Goal: Obtain resource: Download file/media

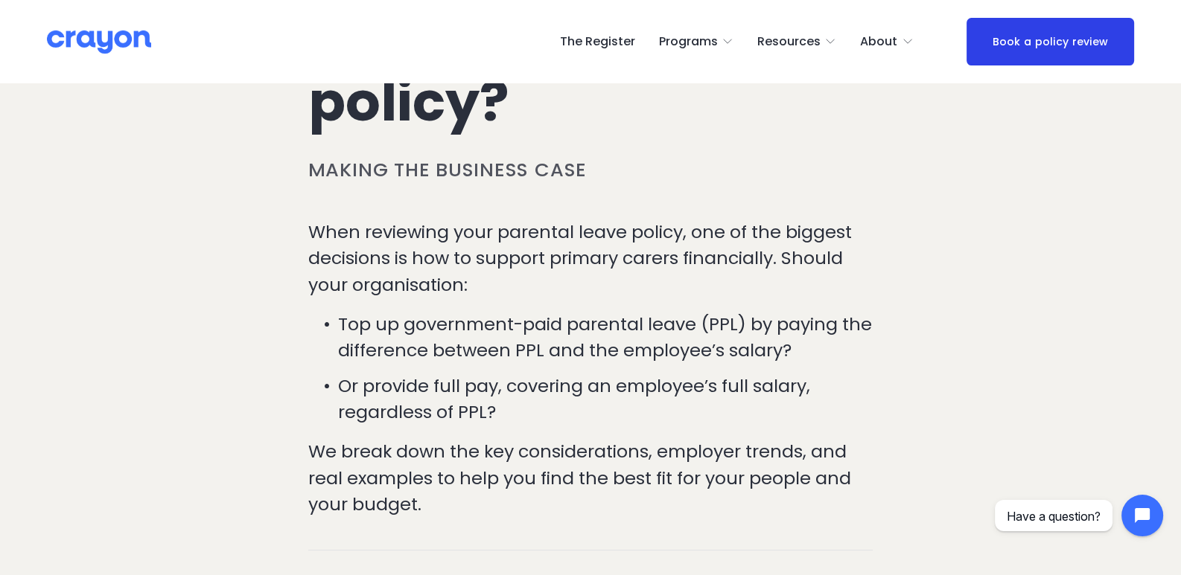
scroll to position [371, 0]
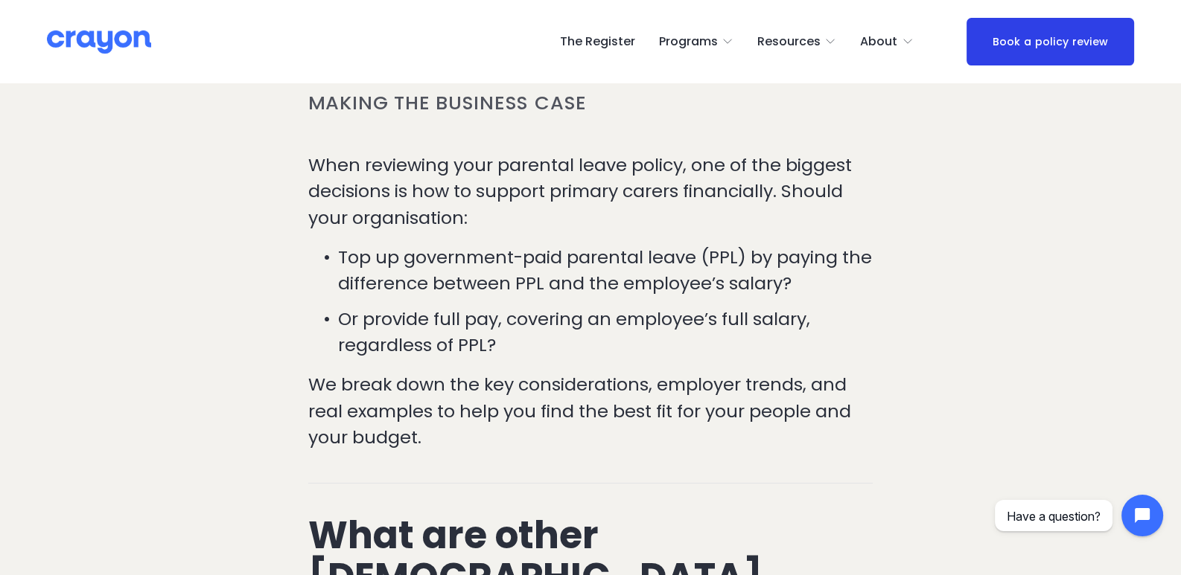
click at [357, 203] on p "When reviewing your parental leave policy, one of the biggest decisions is how …" at bounding box center [590, 191] width 565 height 79
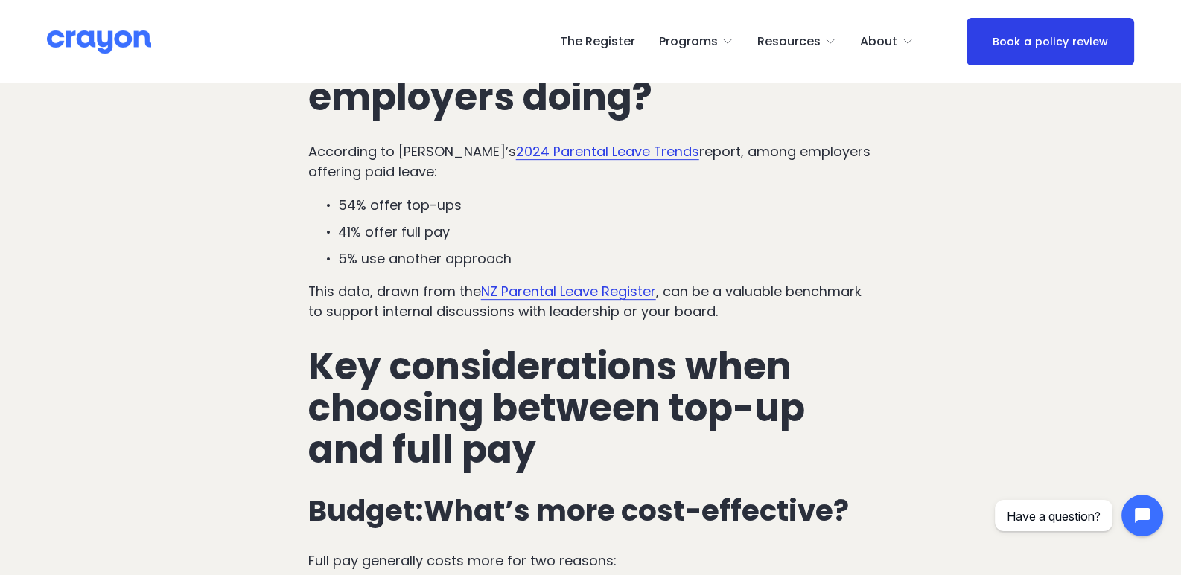
scroll to position [819, 0]
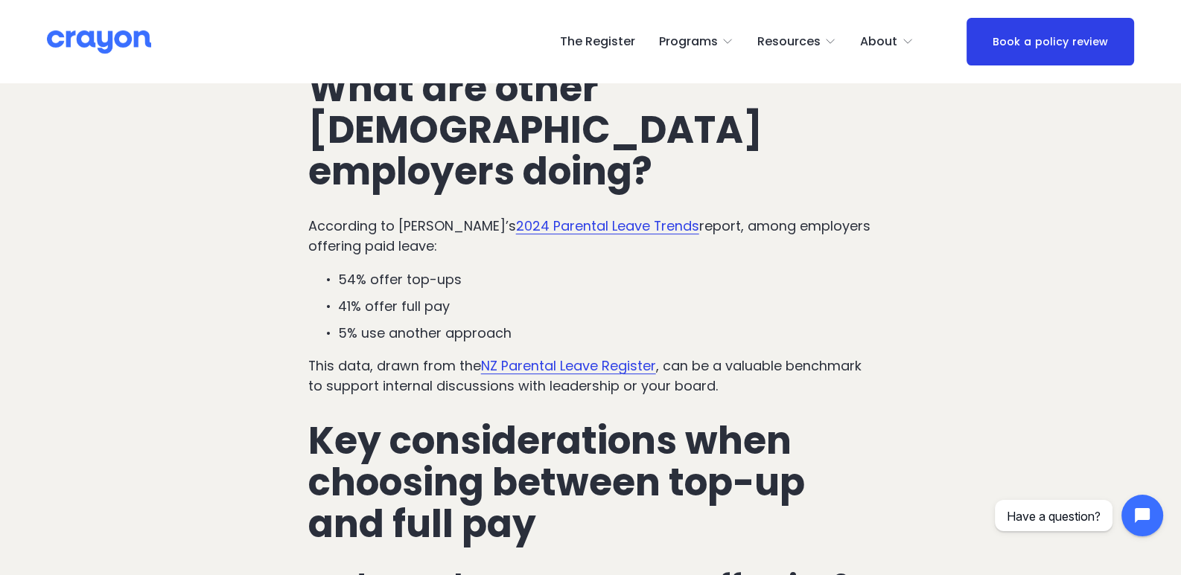
click at [545, 217] on link "2024 Parental Leave Trends" at bounding box center [607, 226] width 183 height 19
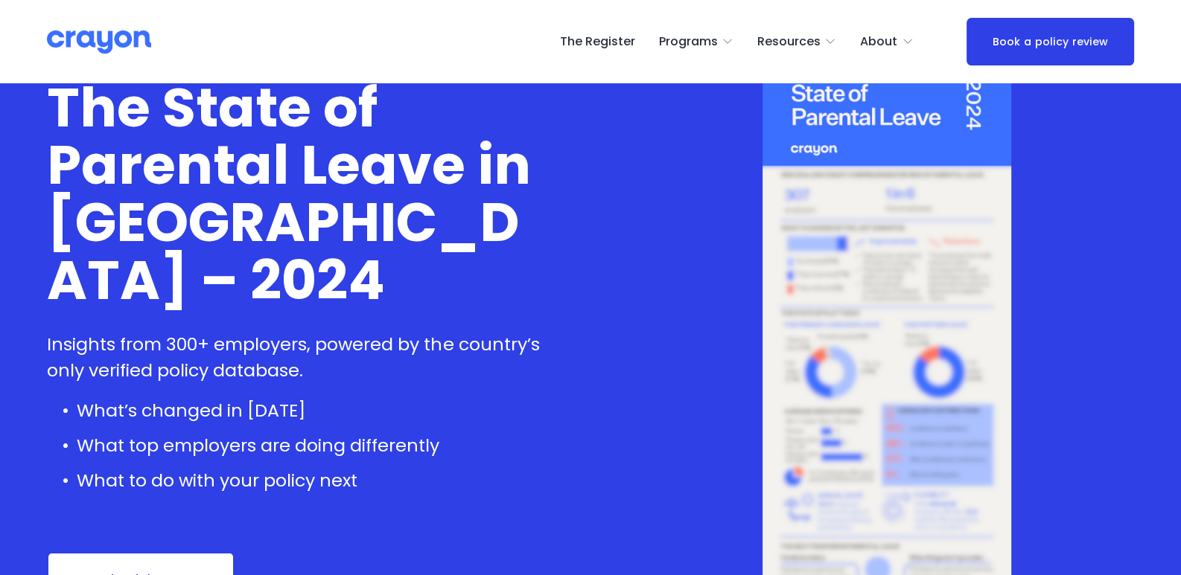
scroll to position [148, 0]
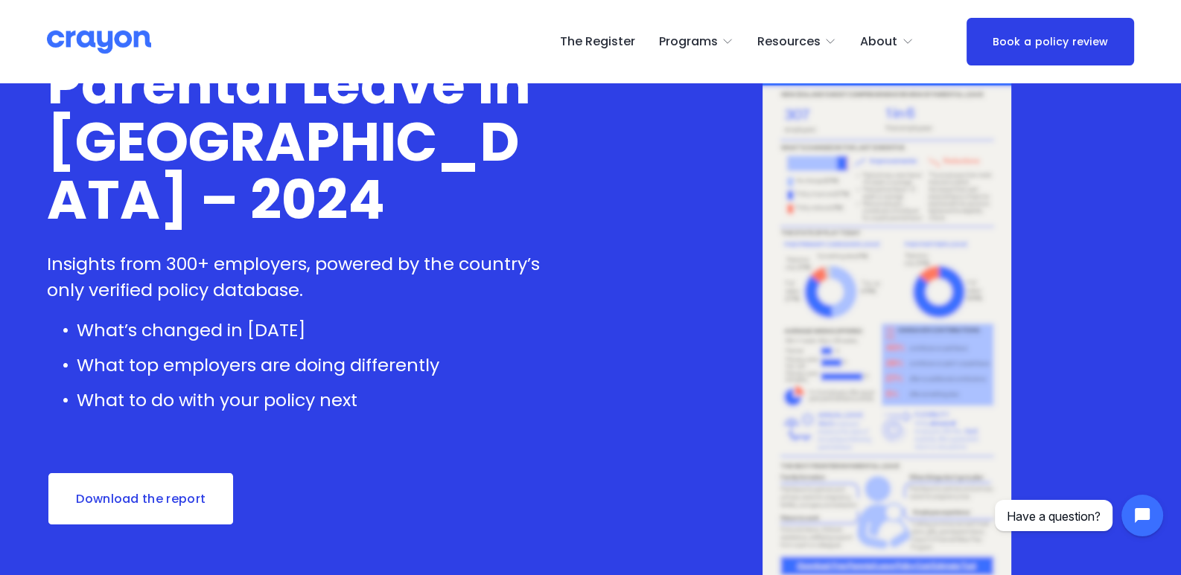
click at [156, 502] on link "Download the report" at bounding box center [141, 499] width 188 height 55
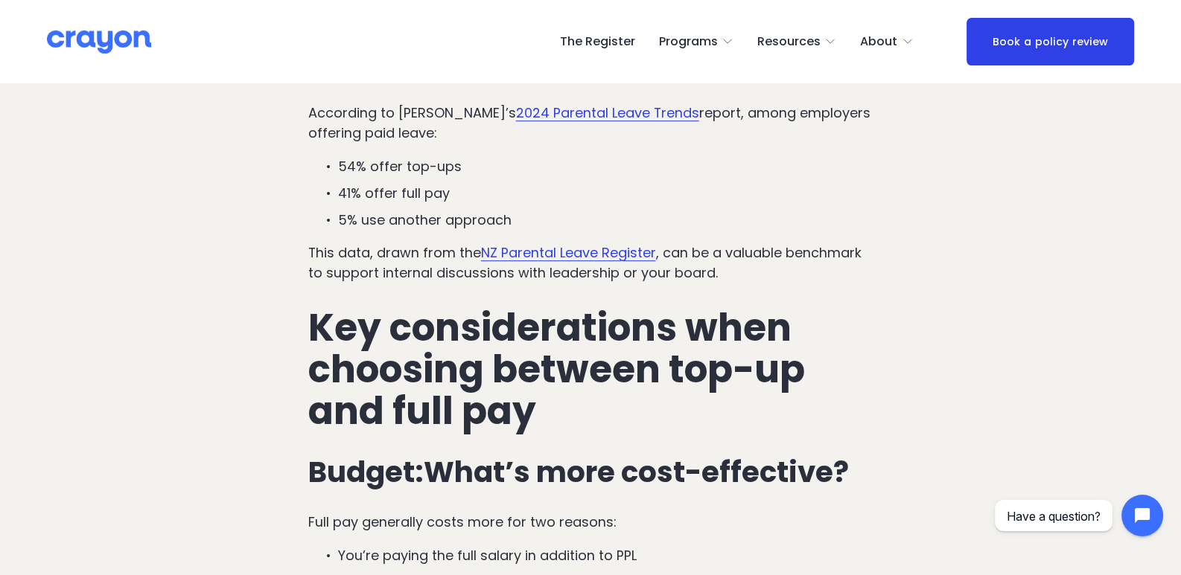
scroll to position [968, 0]
